Goal: Transaction & Acquisition: Download file/media

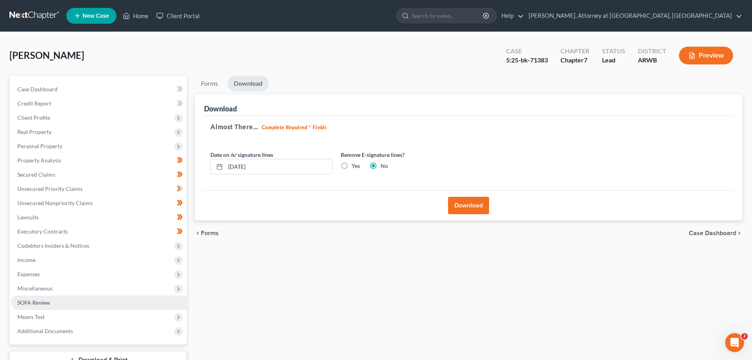
click at [45, 301] on span "SOFA Review" at bounding box center [33, 302] width 33 height 7
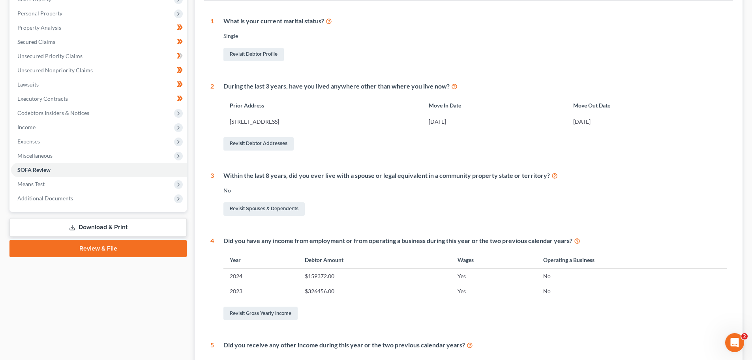
scroll to position [158, 0]
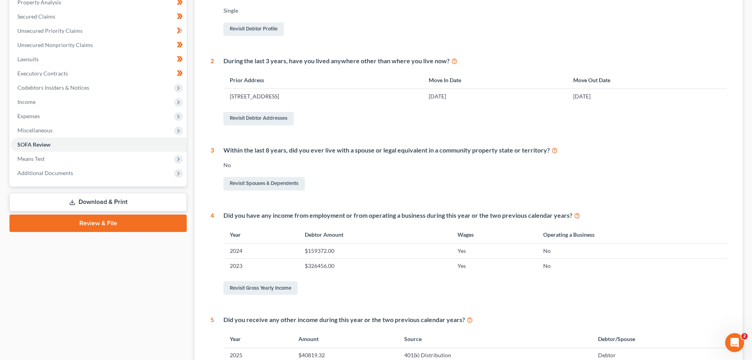
click at [84, 198] on link "Download & Print" at bounding box center [97, 202] width 177 height 19
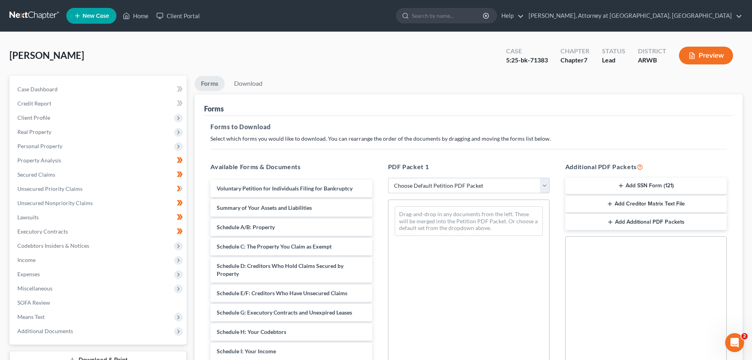
click at [543, 182] on select "Choose Default Petition PDF Packet Complete Bankruptcy Petition (all forms and …" at bounding box center [468, 186] width 161 height 16
select select "2"
click at [388, 178] on select "Choose Default Petition PDF Packet Complete Bankruptcy Petition (all forms and …" at bounding box center [468, 186] width 161 height 16
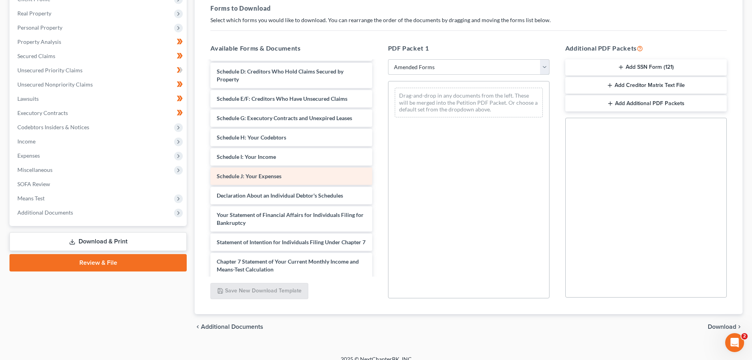
scroll to position [79, 0]
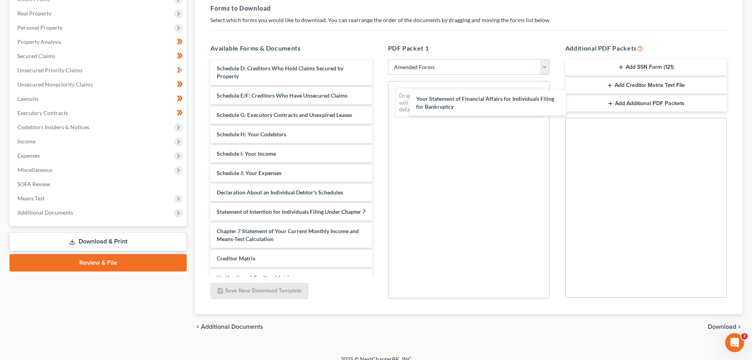
drag, startPoint x: 269, startPoint y: 214, endPoint x: 465, endPoint y: 101, distance: 226.0
click at [378, 101] on div "Your Statement of Financial Affairs for Individuals Filing for Bankruptcy Volun…" at bounding box center [291, 157] width 174 height 351
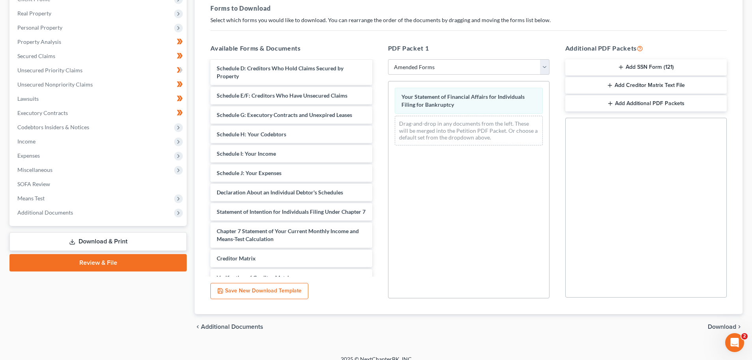
scroll to position [128, 0]
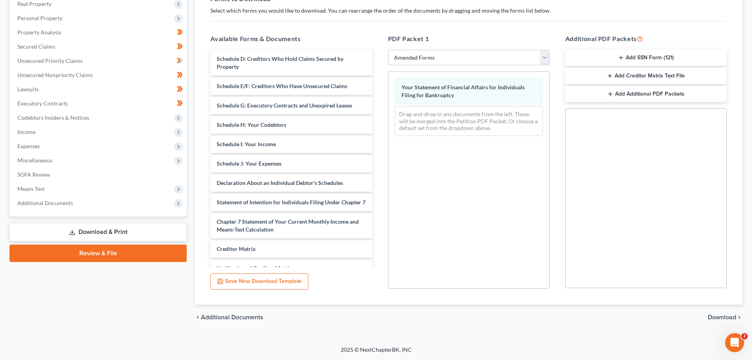
click at [721, 315] on span "Download" at bounding box center [722, 317] width 28 height 6
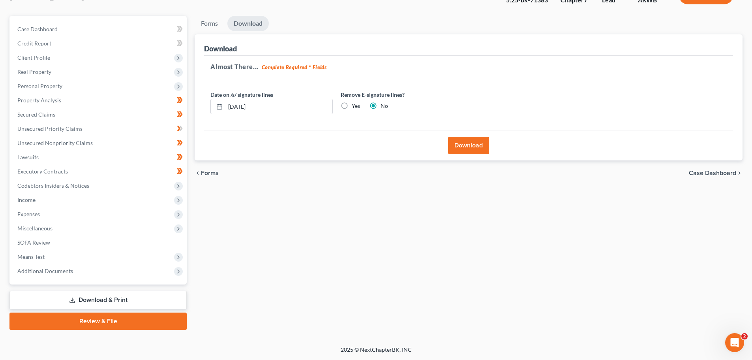
click at [464, 144] on button "Download" at bounding box center [468, 145] width 41 height 17
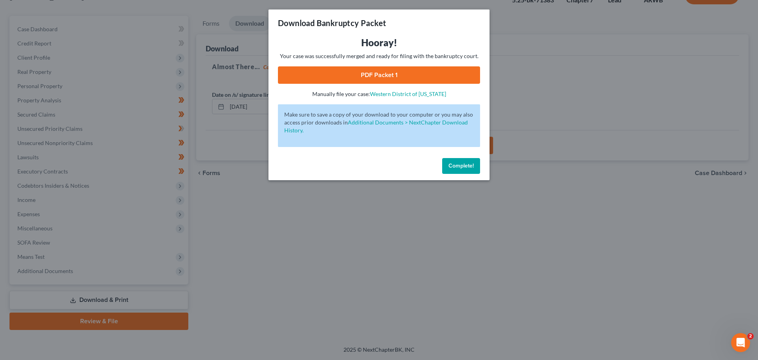
click at [382, 73] on link "PDF Packet 1" at bounding box center [379, 74] width 202 height 17
click at [461, 159] on button "Complete!" at bounding box center [461, 166] width 38 height 16
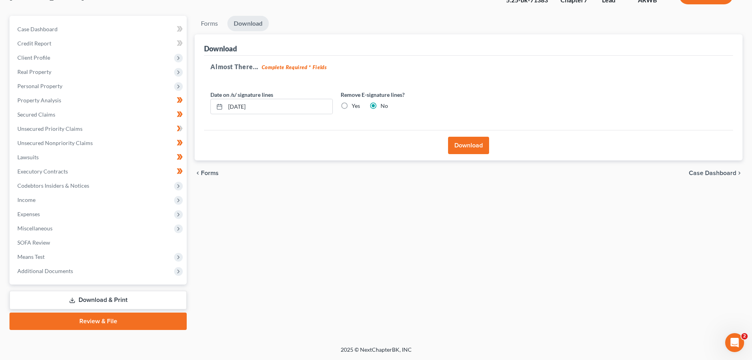
click at [546, 81] on div "Almost There... Complete Required * Fields Date on /s/ signature lines 09/16/20…" at bounding box center [468, 93] width 529 height 75
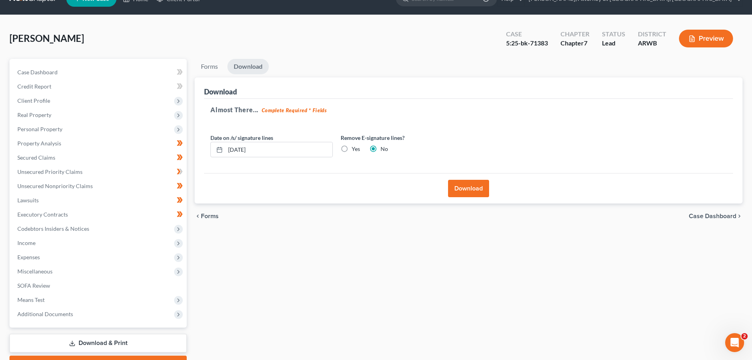
scroll to position [0, 0]
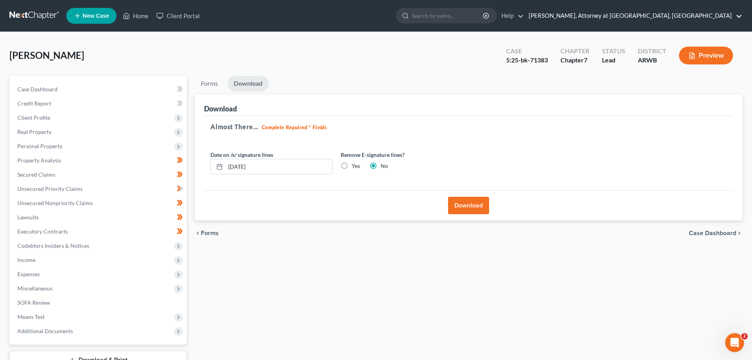
click at [713, 12] on link "Mark D. Drake, Attorney at Law, PA" at bounding box center [634, 16] width 218 height 14
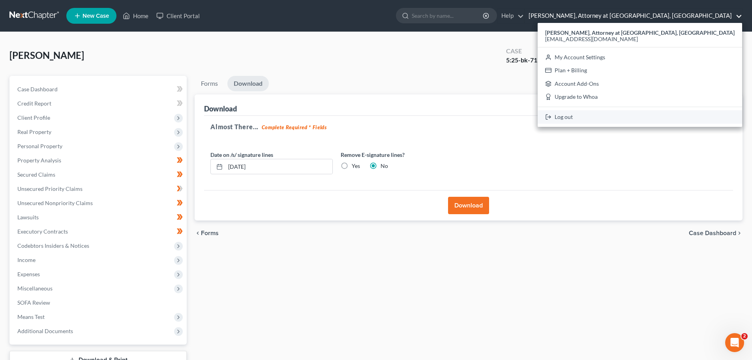
click at [667, 115] on link "Log out" at bounding box center [640, 116] width 204 height 13
